Goal: Obtain resource: Obtain resource

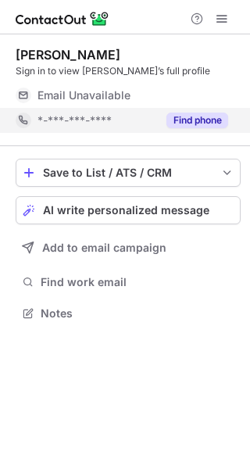
scroll to position [302, 250]
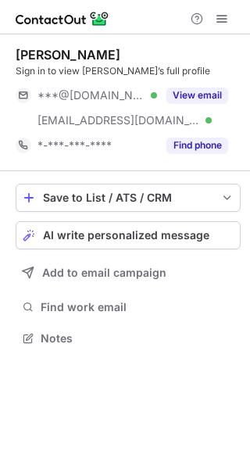
scroll to position [327, 250]
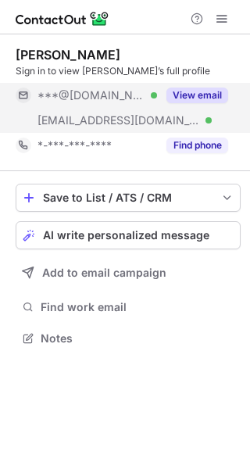
click at [207, 93] on button "View email" at bounding box center [197, 96] width 62 height 16
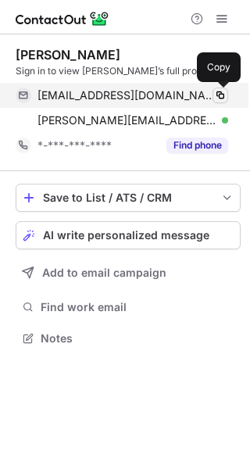
click at [217, 95] on span at bounding box center [220, 95] width 13 height 13
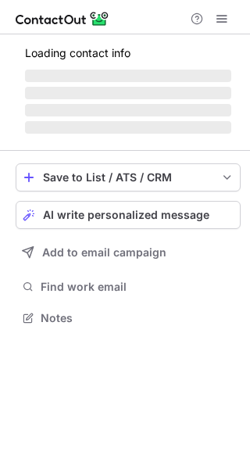
scroll to position [327, 250]
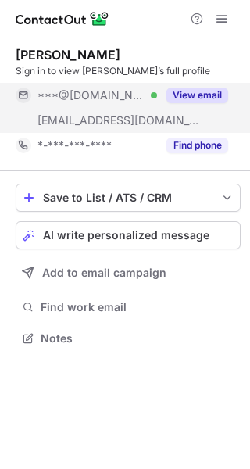
click at [196, 89] on button "View email" at bounding box center [197, 96] width 62 height 16
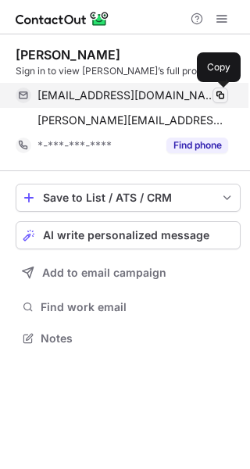
click at [215, 95] on span at bounding box center [220, 95] width 13 height 13
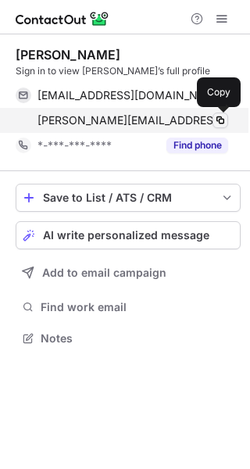
click at [224, 113] on button at bounding box center [221, 121] width 16 height 16
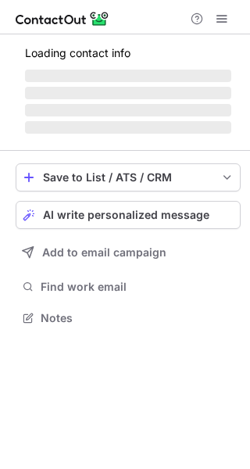
scroll to position [302, 250]
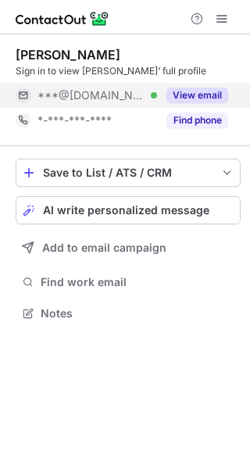
click at [197, 95] on button "View email" at bounding box center [197, 96] width 62 height 16
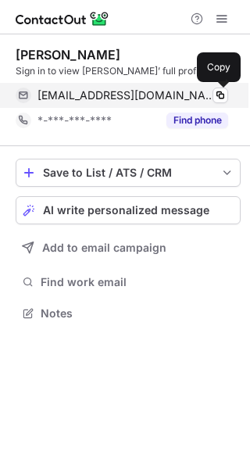
drag, startPoint x: 216, startPoint y: 95, endPoint x: 176, endPoint y: 100, distance: 40.9
click at [217, 95] on span at bounding box center [220, 95] width 13 height 13
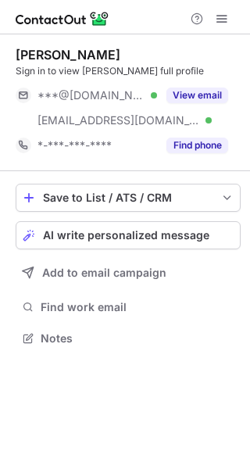
scroll to position [327, 250]
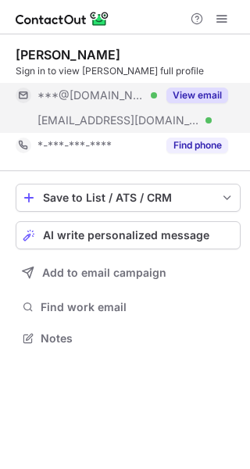
click at [172, 95] on button "View email" at bounding box center [197, 96] width 62 height 16
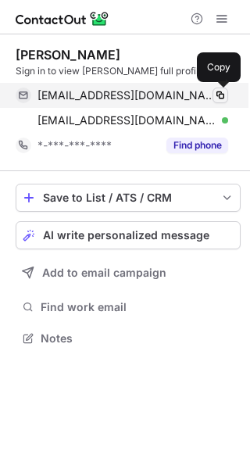
click at [215, 91] on span at bounding box center [220, 95] width 13 height 13
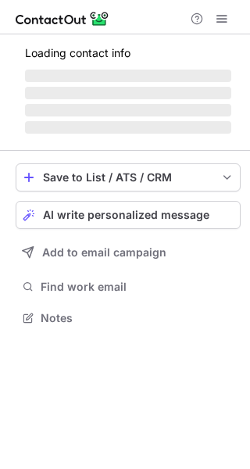
scroll to position [302, 250]
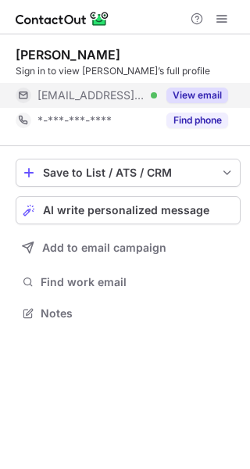
click at [192, 98] on button "View email" at bounding box center [197, 96] width 62 height 16
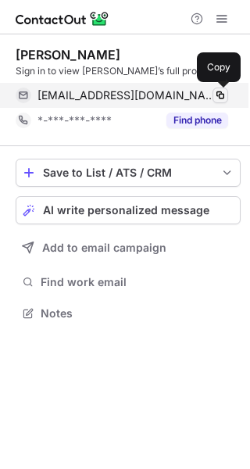
click at [227, 95] on button at bounding box center [221, 96] width 16 height 16
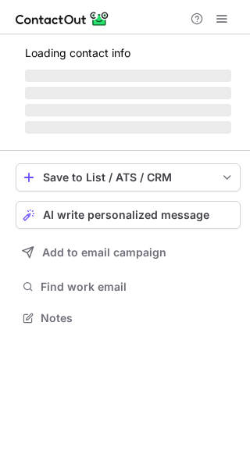
scroll to position [302, 250]
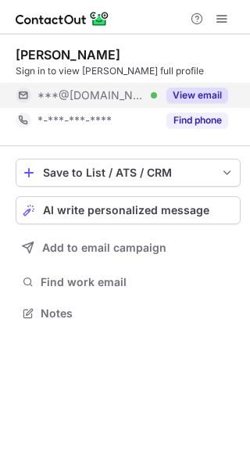
click at [184, 94] on button "View email" at bounding box center [197, 96] width 62 height 16
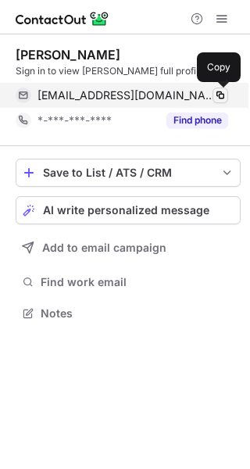
click at [219, 88] on button at bounding box center [221, 96] width 16 height 16
